Goal: Task Accomplishment & Management: Manage account settings

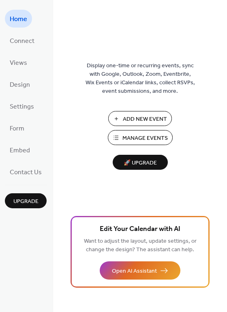
click at [115, 135] on button "Manage Events" at bounding box center [140, 137] width 65 height 15
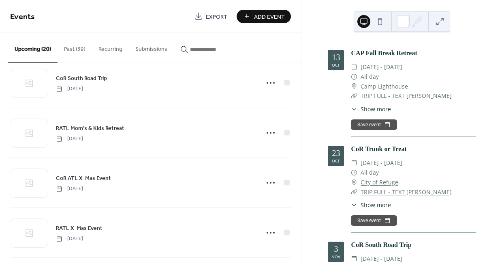
scroll to position [130, 0]
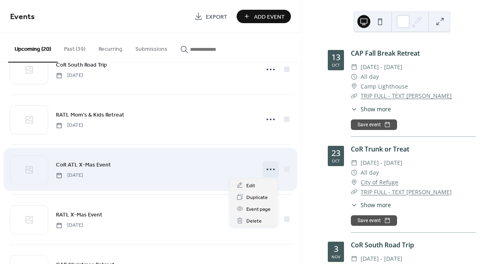
click at [272, 167] on icon at bounding box center [270, 169] width 13 height 13
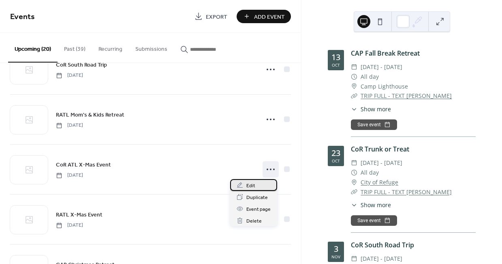
click at [258, 181] on div "Edit" at bounding box center [253, 185] width 47 height 12
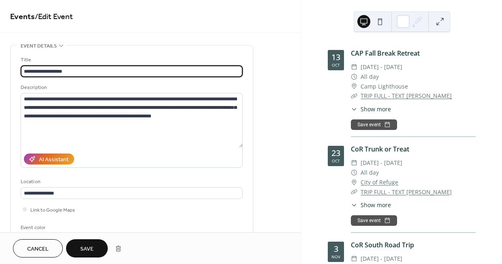
type input "**********"
click at [95, 241] on button "Save" at bounding box center [87, 248] width 42 height 18
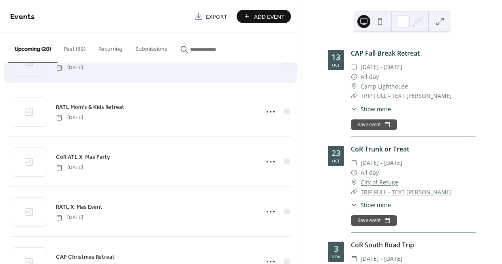
scroll to position [146, 0]
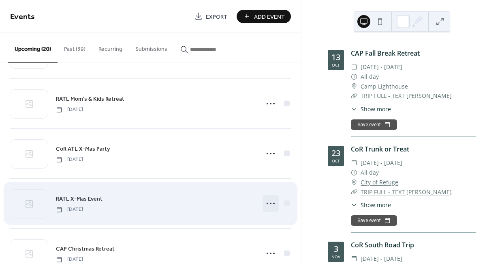
click at [270, 203] on circle at bounding box center [271, 203] width 2 height 2
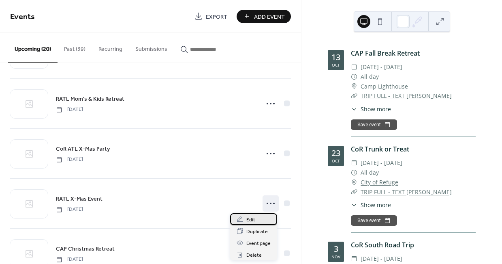
click at [252, 218] on span "Edit" at bounding box center [251, 219] width 9 height 9
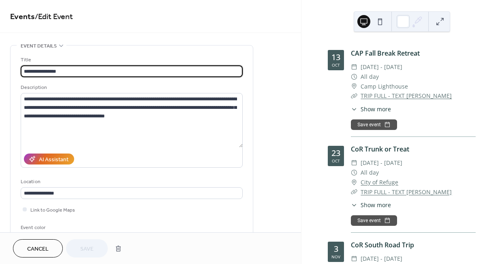
click at [56, 69] on input "**********" at bounding box center [132, 71] width 222 height 12
type input "**********"
click at [86, 245] on span "Save" at bounding box center [86, 249] width 13 height 9
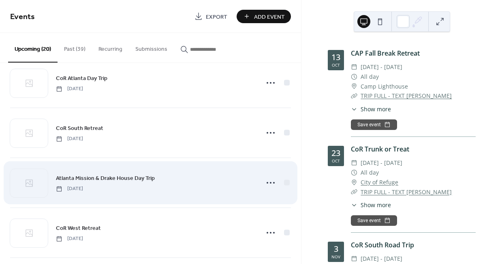
scroll to position [367, 0]
click at [270, 183] on circle at bounding box center [271, 182] width 2 height 2
click at [267, 176] on icon at bounding box center [270, 182] width 13 height 13
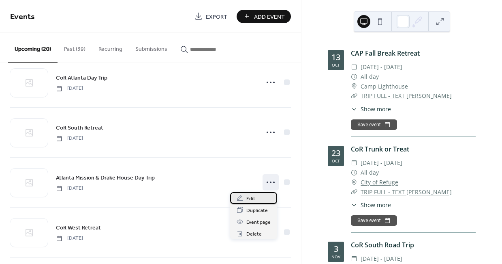
click at [257, 199] on div "Edit" at bounding box center [253, 198] width 47 height 12
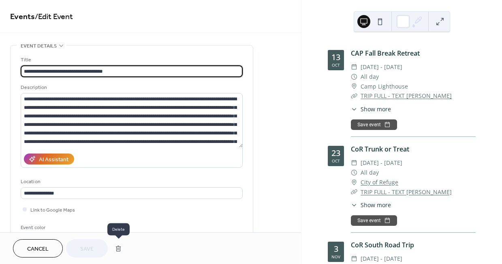
click at [114, 247] on button "button" at bounding box center [118, 248] width 15 height 16
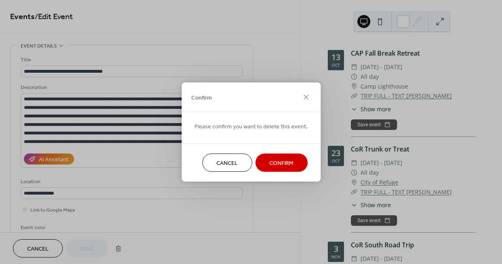
click at [275, 160] on span "Confirm" at bounding box center [282, 163] width 24 height 9
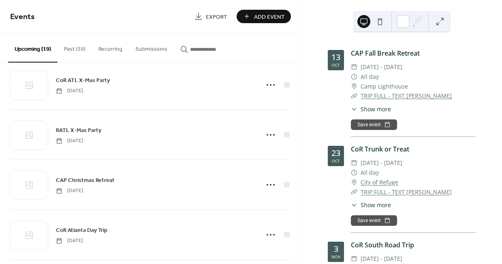
scroll to position [216, 0]
